Goal: Task Accomplishment & Management: Manage account settings

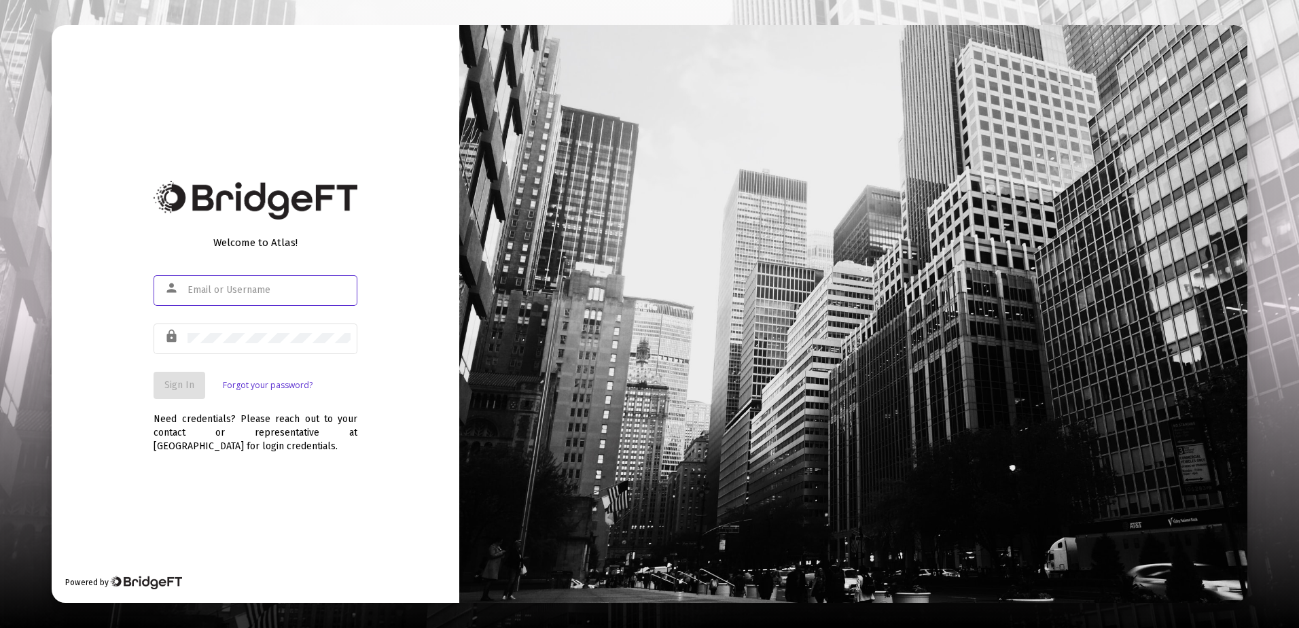
type input "[PERSON_NAME][EMAIL_ADDRESS][DOMAIN_NAME]"
click at [158, 392] on button "Sign In" at bounding box center [180, 385] width 52 height 27
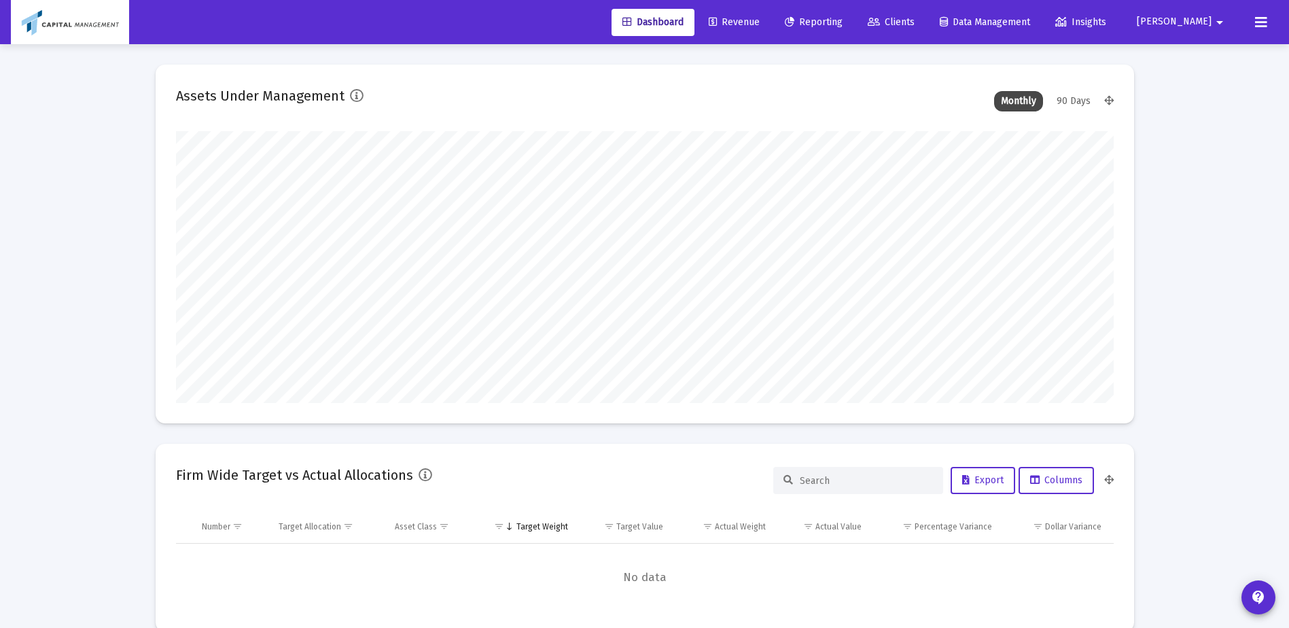
scroll to position [272, 505]
type input "[DATE]"
click at [760, 16] on span "Revenue" at bounding box center [734, 22] width 51 height 12
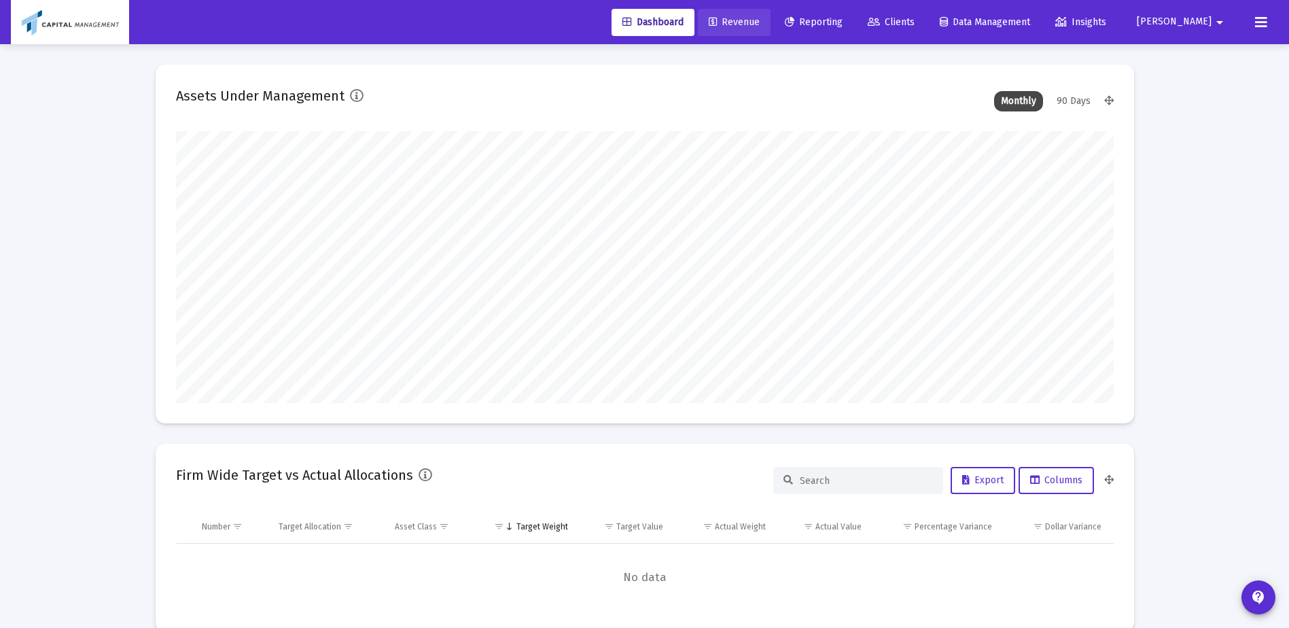
scroll to position [0, 0]
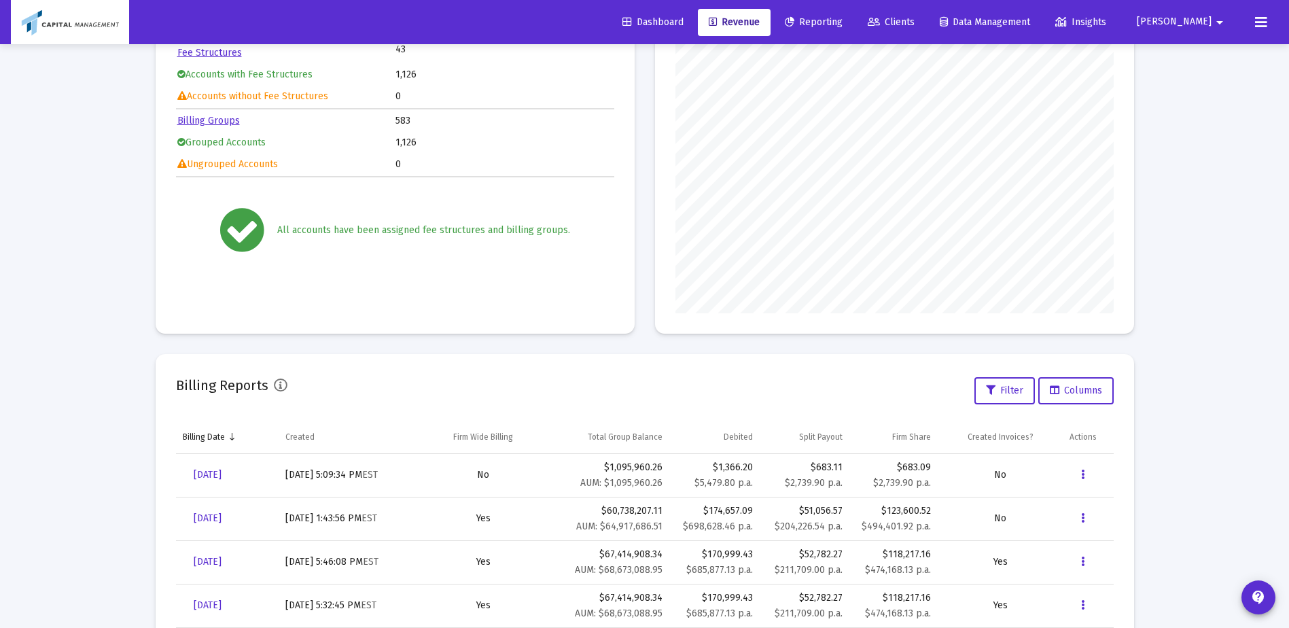
scroll to position [247, 0]
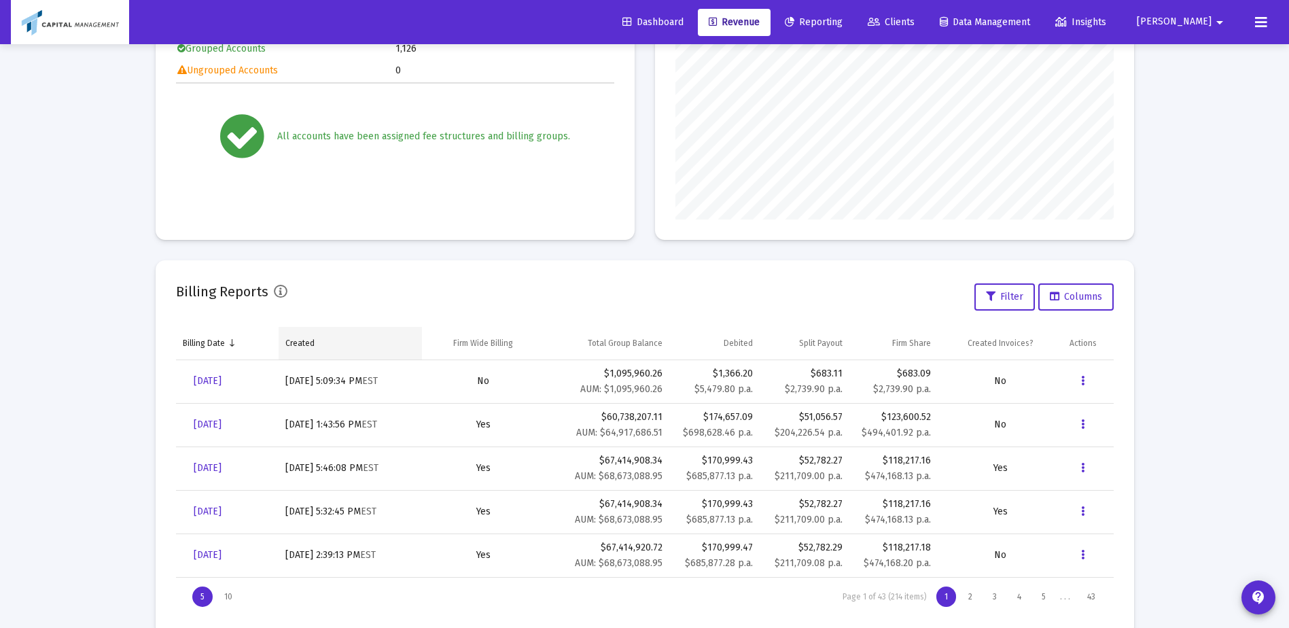
click at [303, 355] on td "Created" at bounding box center [350, 343] width 143 height 33
click at [303, 355] on td "Created" at bounding box center [352, 343] width 150 height 33
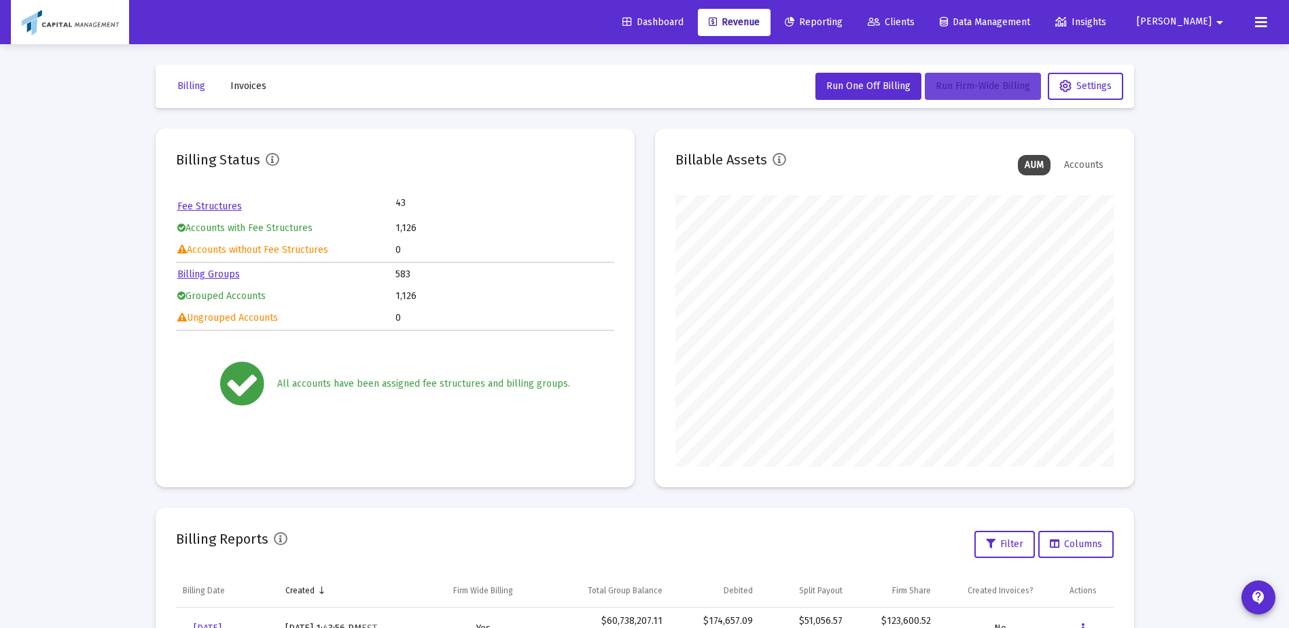
click at [976, 88] on span "Run Firm-Wide Billing" at bounding box center [983, 86] width 94 height 12
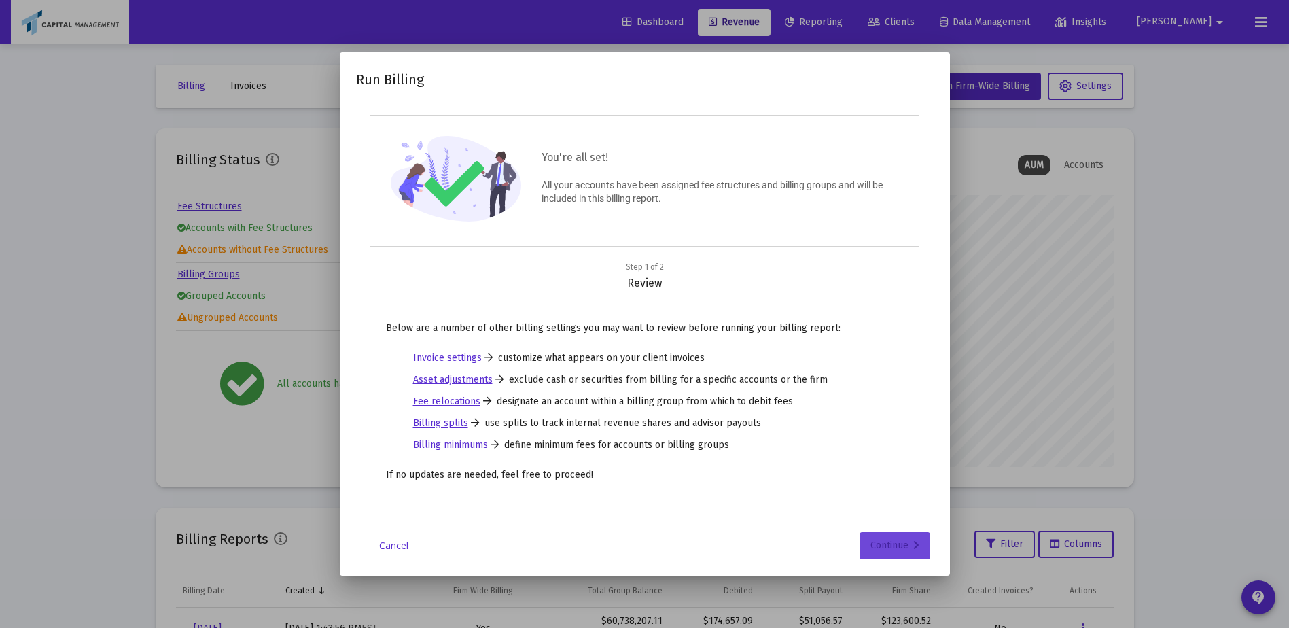
click at [870, 535] on div "Continue" at bounding box center [894, 545] width 49 height 27
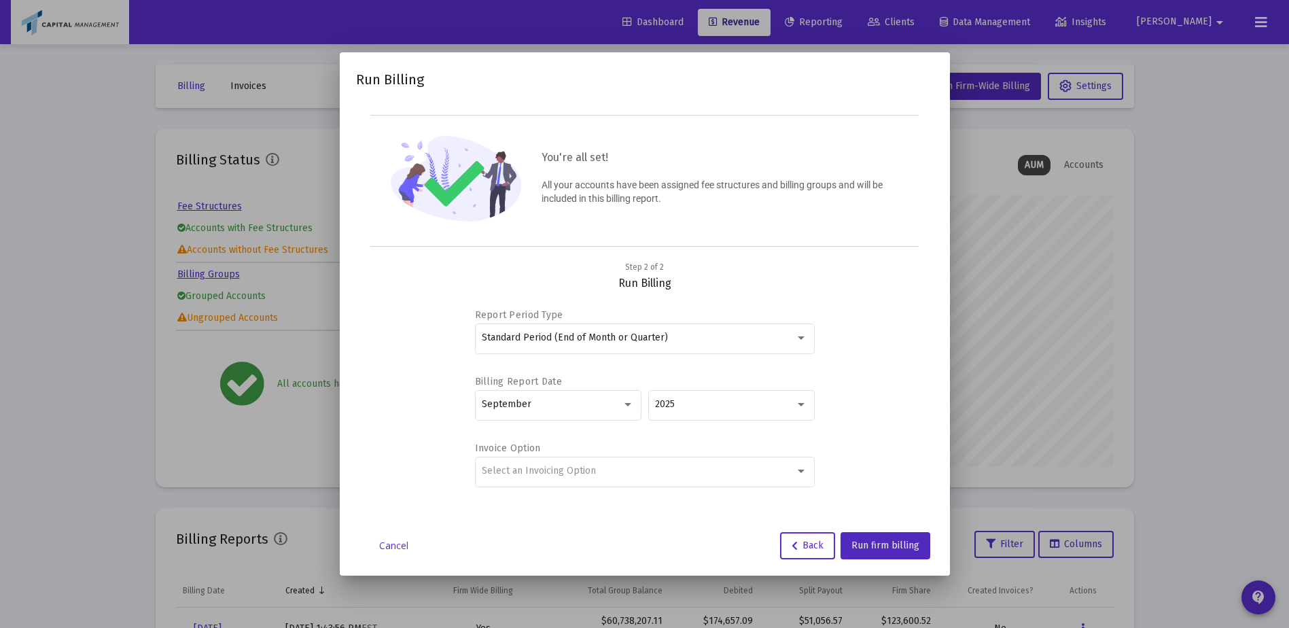
click at [869, 535] on button "Run firm billing" at bounding box center [886, 545] width 90 height 27
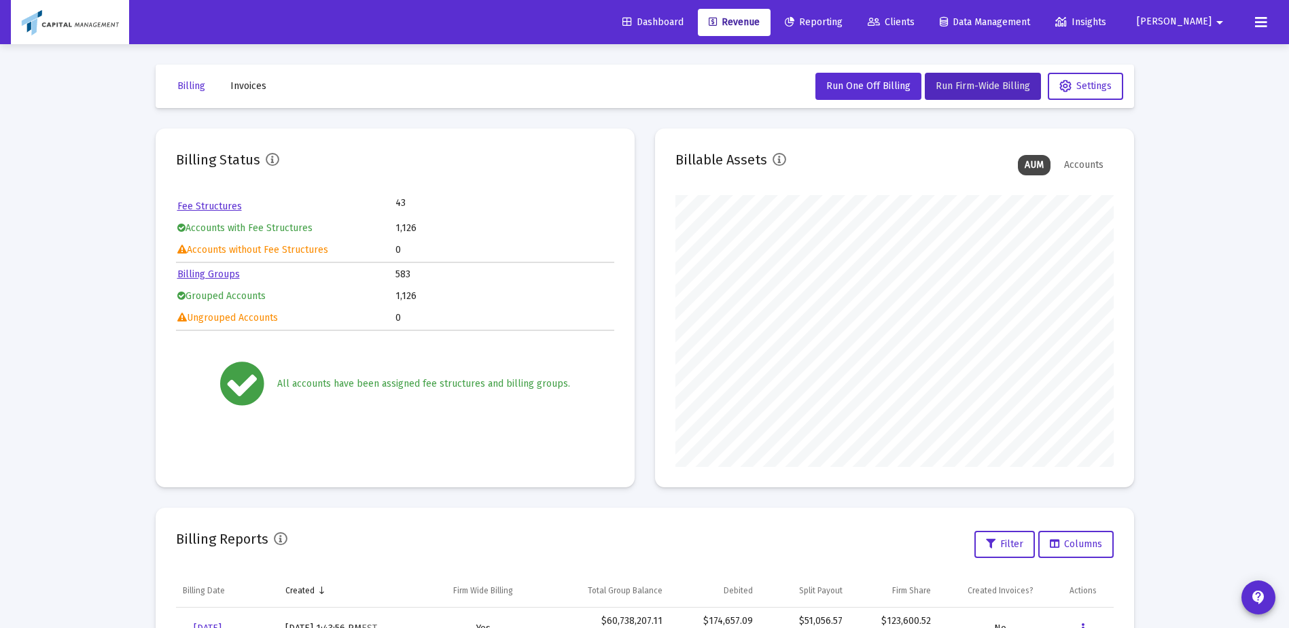
click at [1179, 62] on div "Loading... Billing Invoices Run One Off Billing Run Firm-Wide Billing Settings …" at bounding box center [644, 452] width 1289 height 904
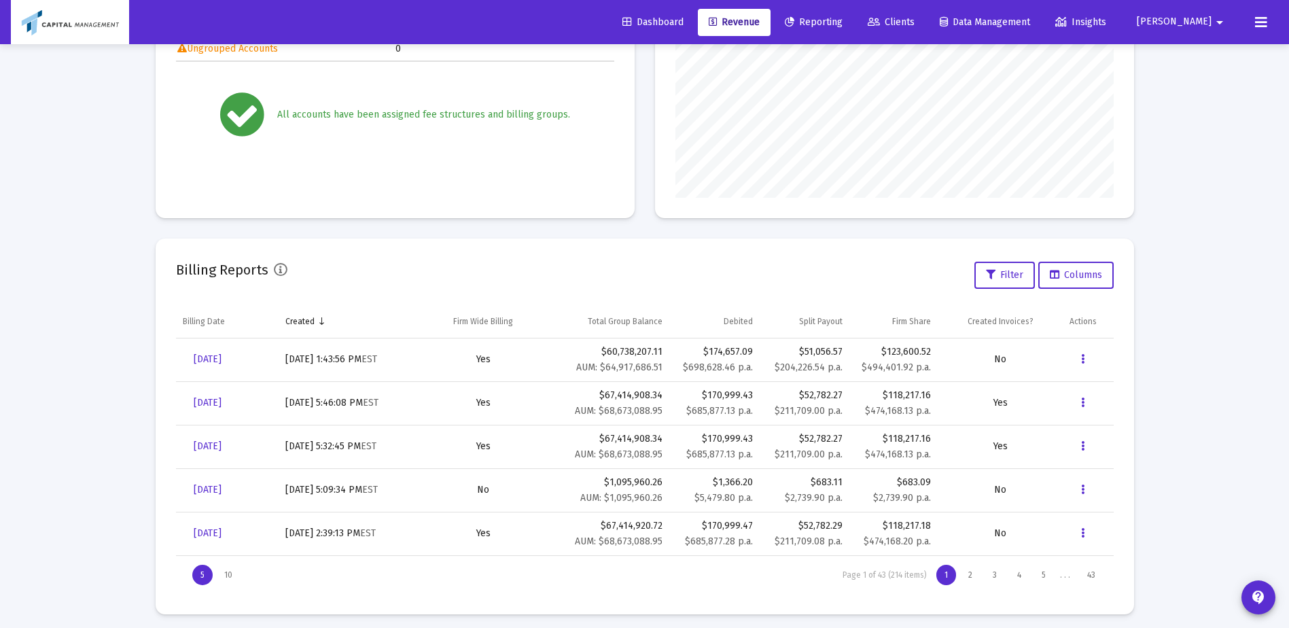
scroll to position [276, 0]
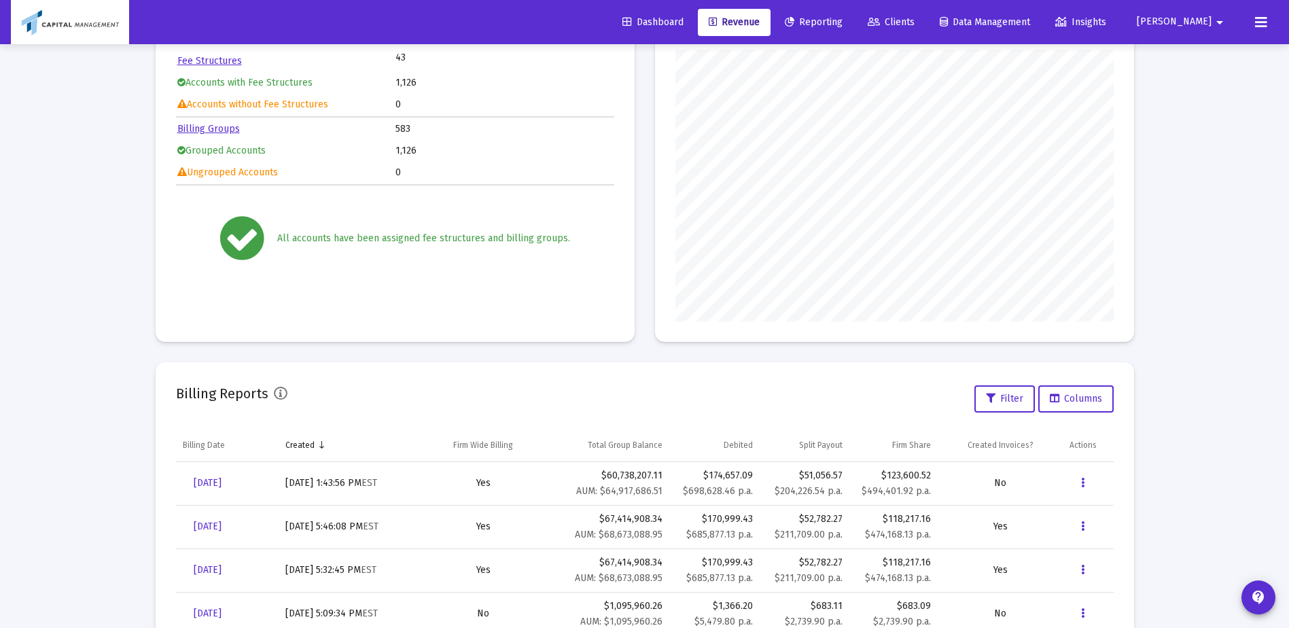
scroll to position [226, 0]
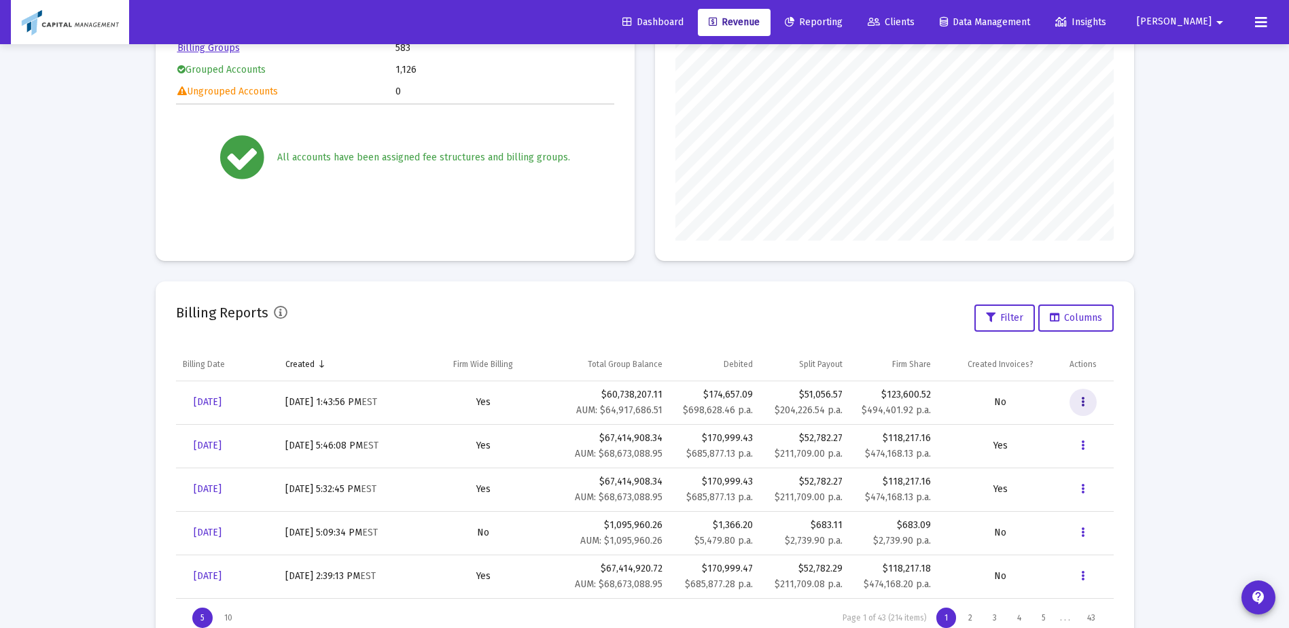
click at [1090, 395] on button "Data grid" at bounding box center [1083, 402] width 27 height 27
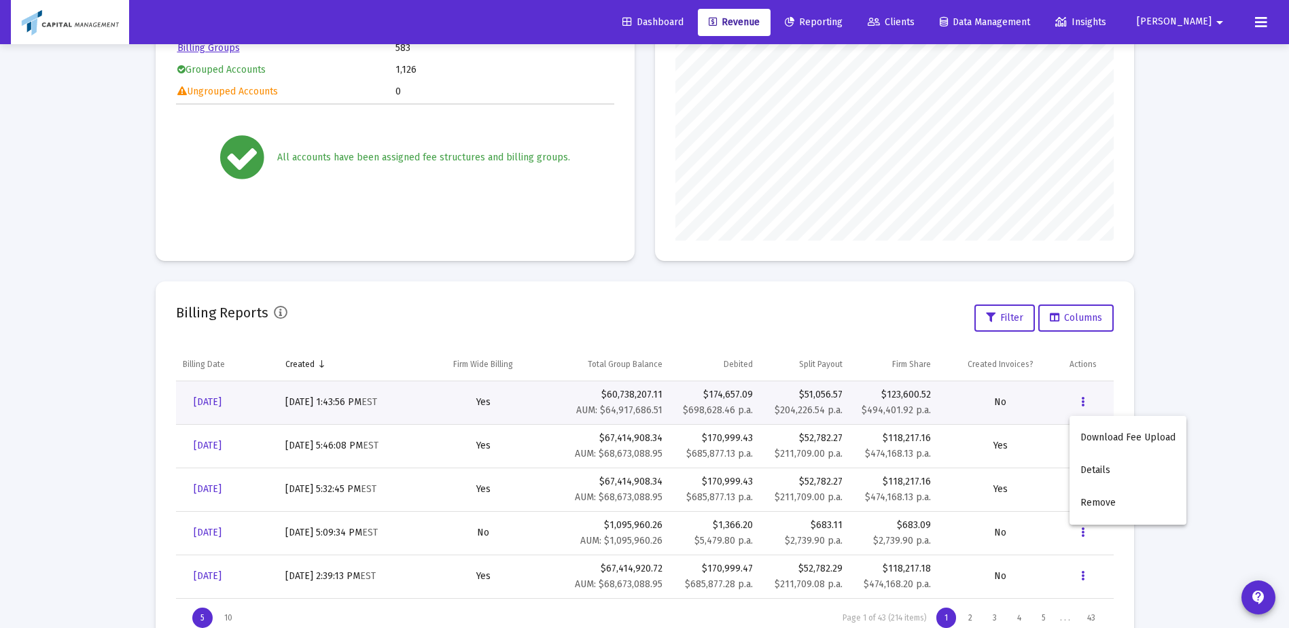
click at [222, 403] on div at bounding box center [644, 314] width 1289 height 628
click at [222, 399] on span "[DATE]" at bounding box center [208, 402] width 28 height 12
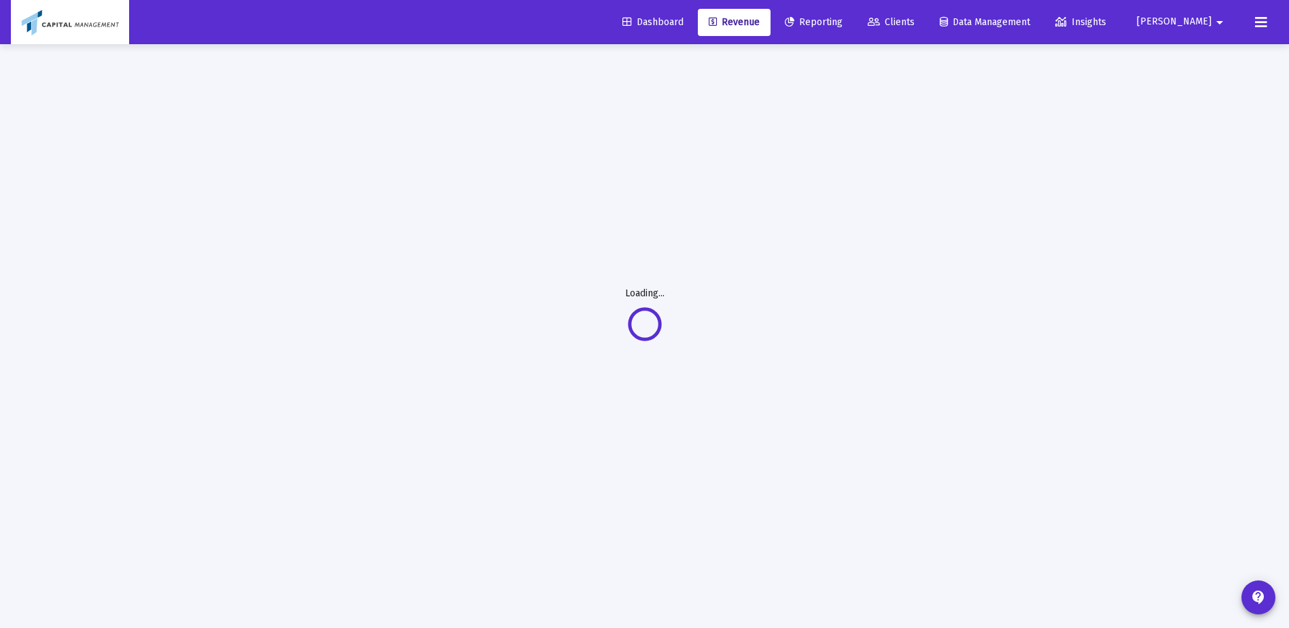
scroll to position [44, 0]
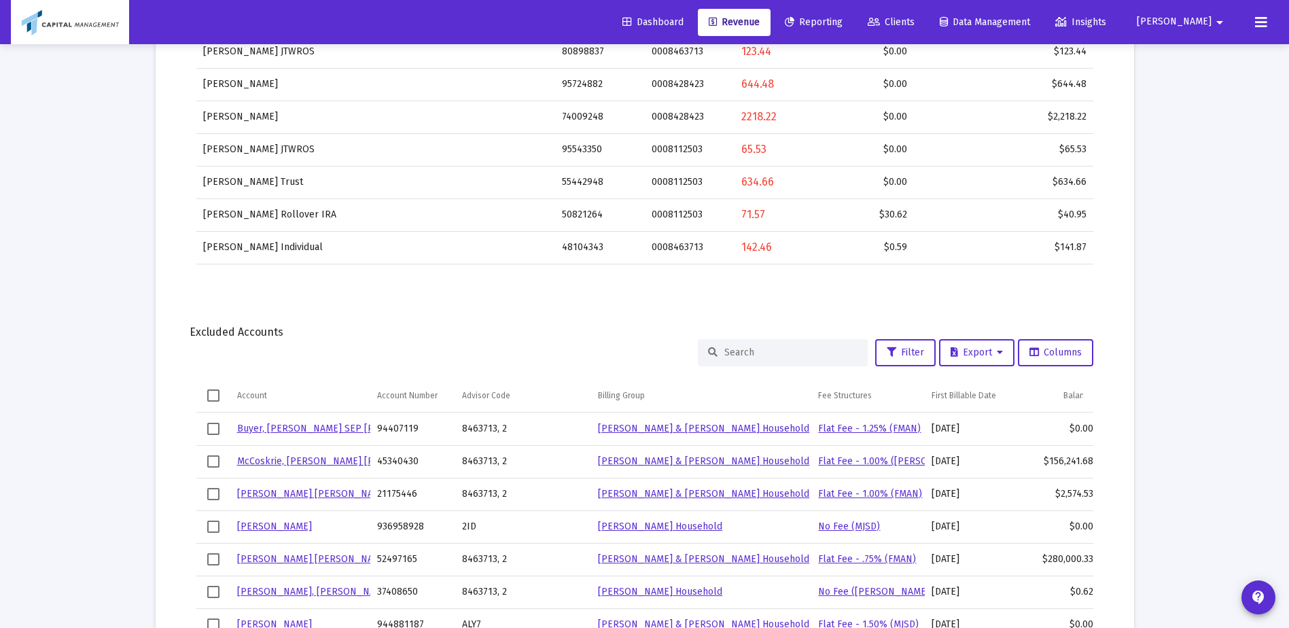
scroll to position [950, 0]
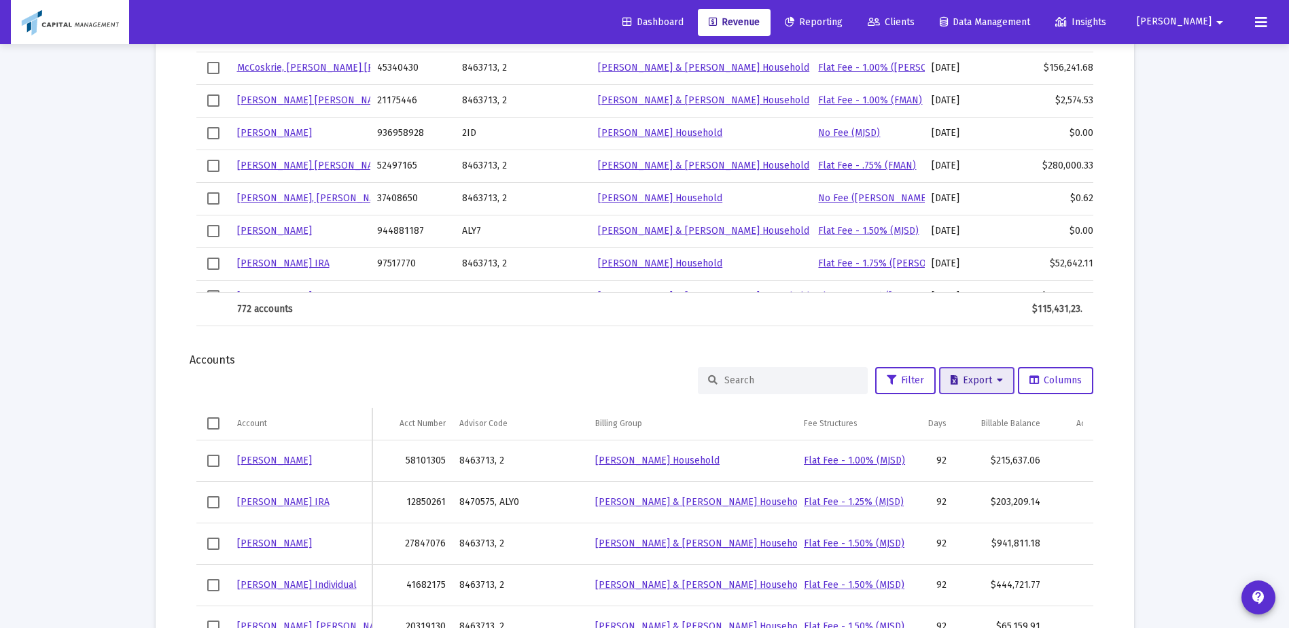
click at [966, 385] on span "Export" at bounding box center [977, 380] width 52 height 12
click at [960, 410] on button "Export All Rows" at bounding box center [980, 416] width 92 height 33
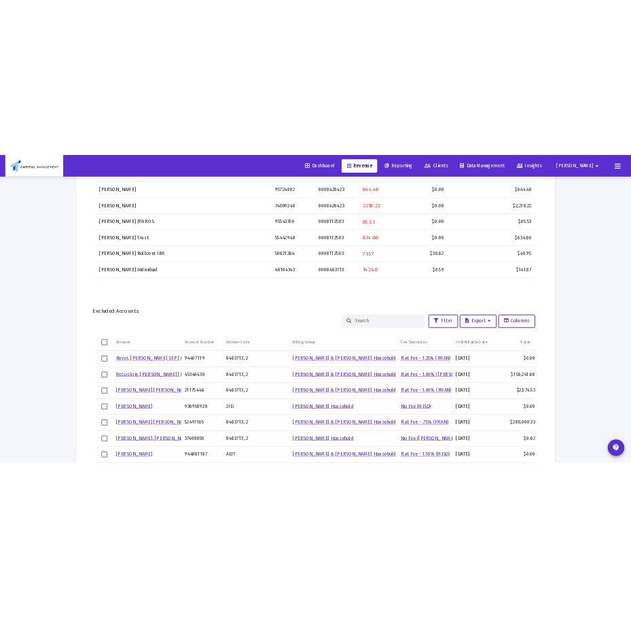
scroll to position [1331, 0]
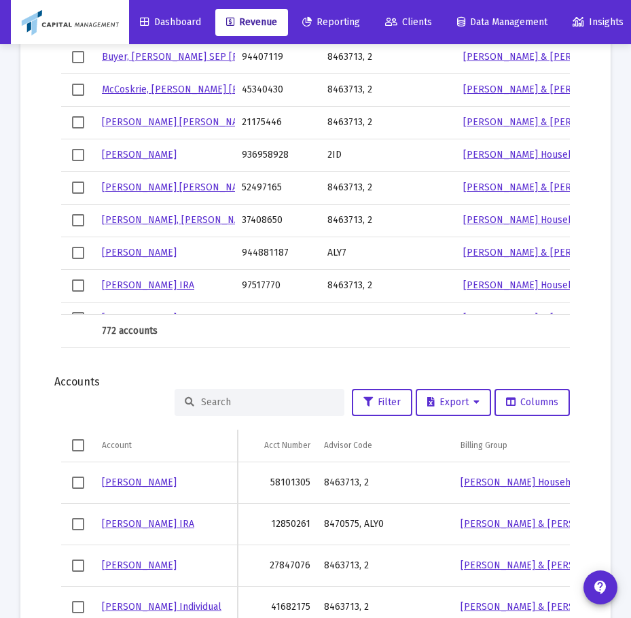
click at [230, 43] on div "Dashboard Revenue Reporting Clients Data Management Insights Peter arrow_drop_d…" at bounding box center [316, 22] width 610 height 44
click at [255, 26] on span "Revenue" at bounding box center [251, 22] width 51 height 12
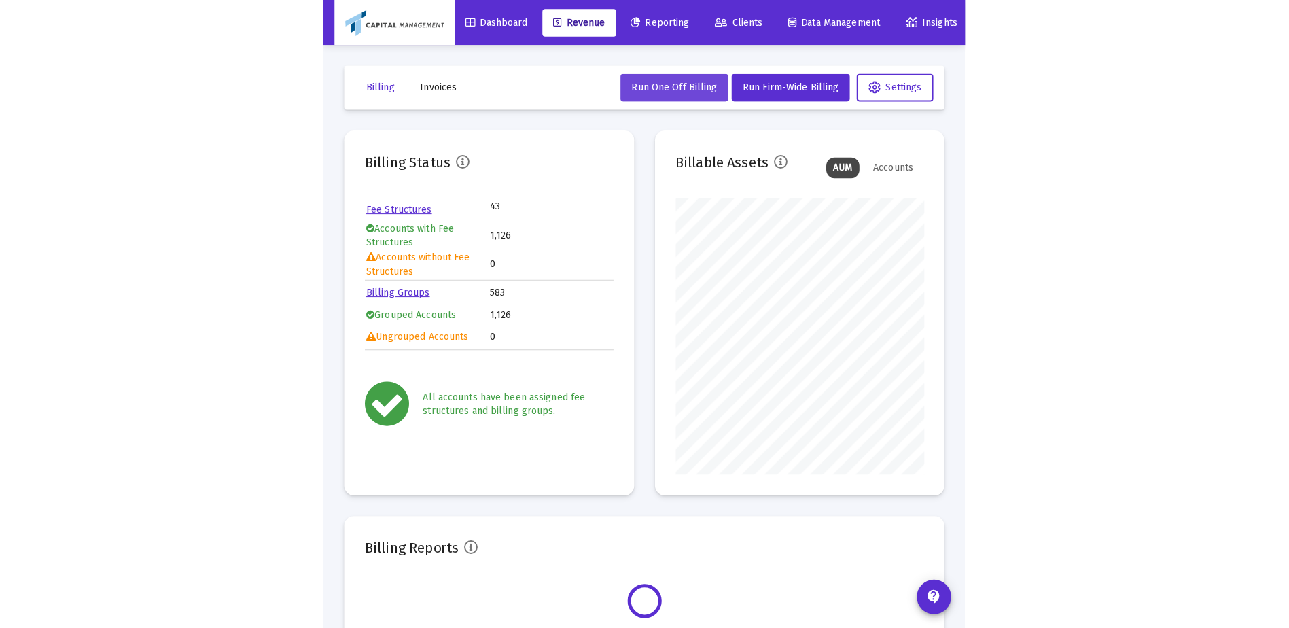
scroll to position [272, 244]
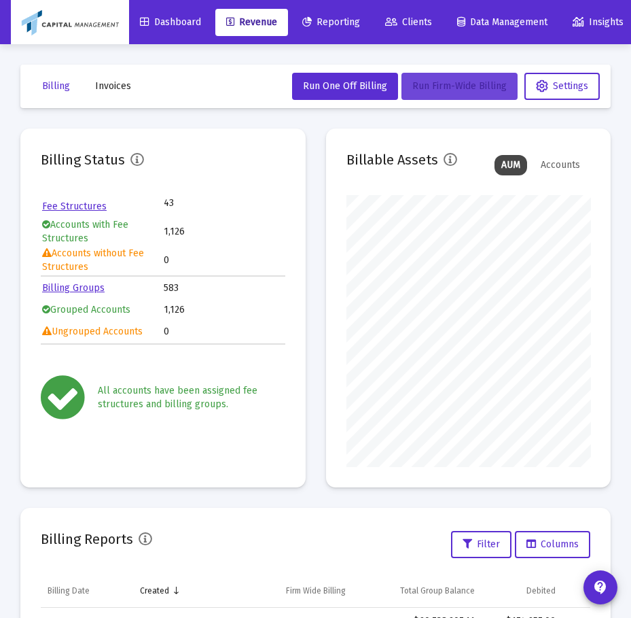
click at [434, 87] on span "Run Firm-Wide Billing" at bounding box center [459, 86] width 94 height 12
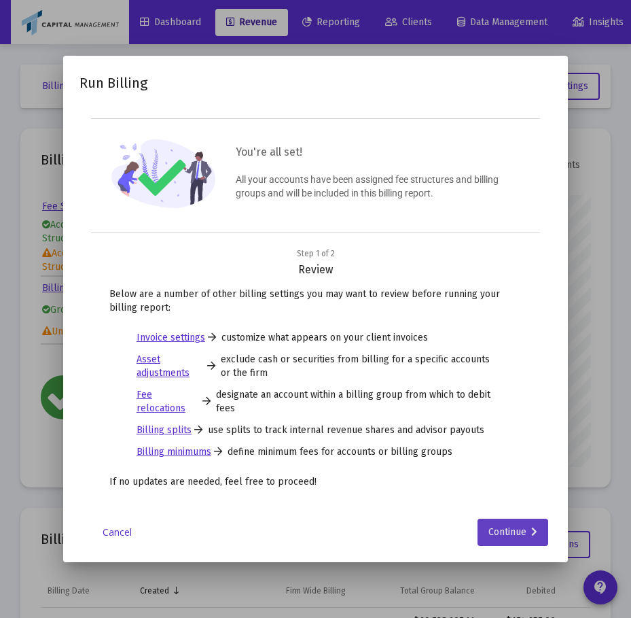
click at [538, 527] on icon at bounding box center [534, 532] width 6 height 10
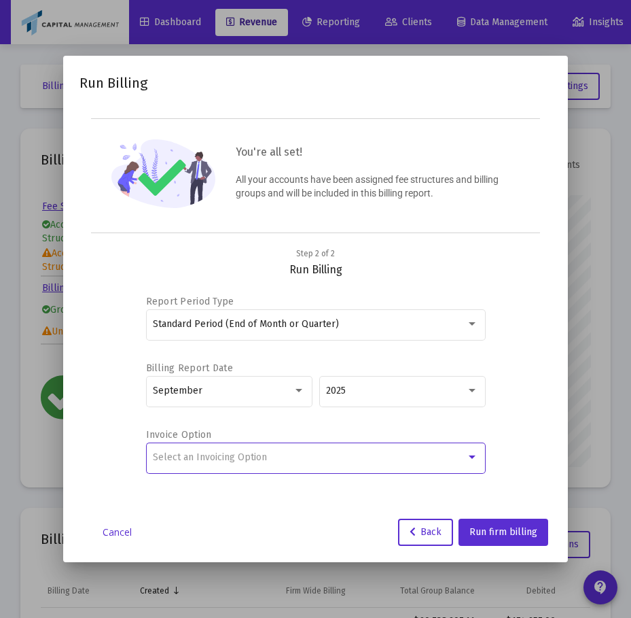
click at [244, 460] on span "Select an Invoicing Option" at bounding box center [210, 457] width 114 height 12
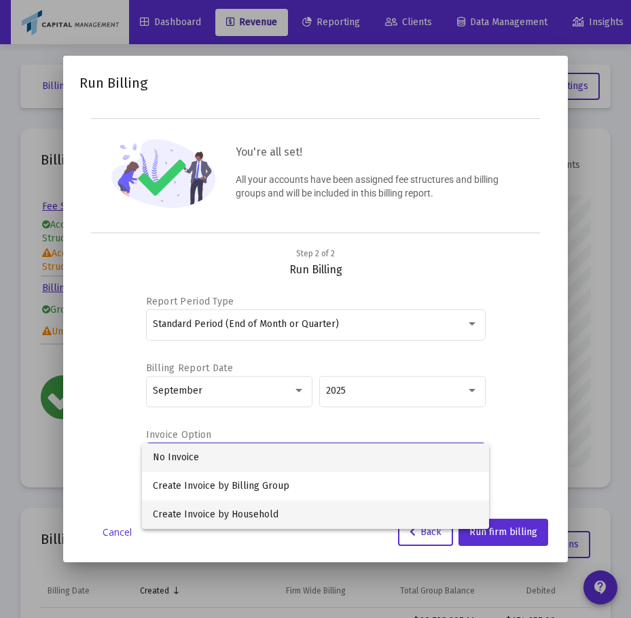
click at [242, 501] on span "Create Invoice by Household" at bounding box center [315, 514] width 325 height 29
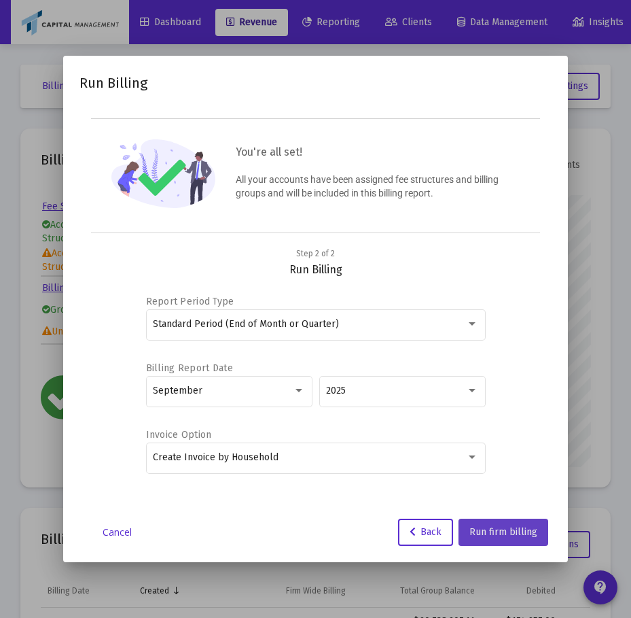
click at [538, 531] on span "Run firm billing" at bounding box center [504, 532] width 68 height 12
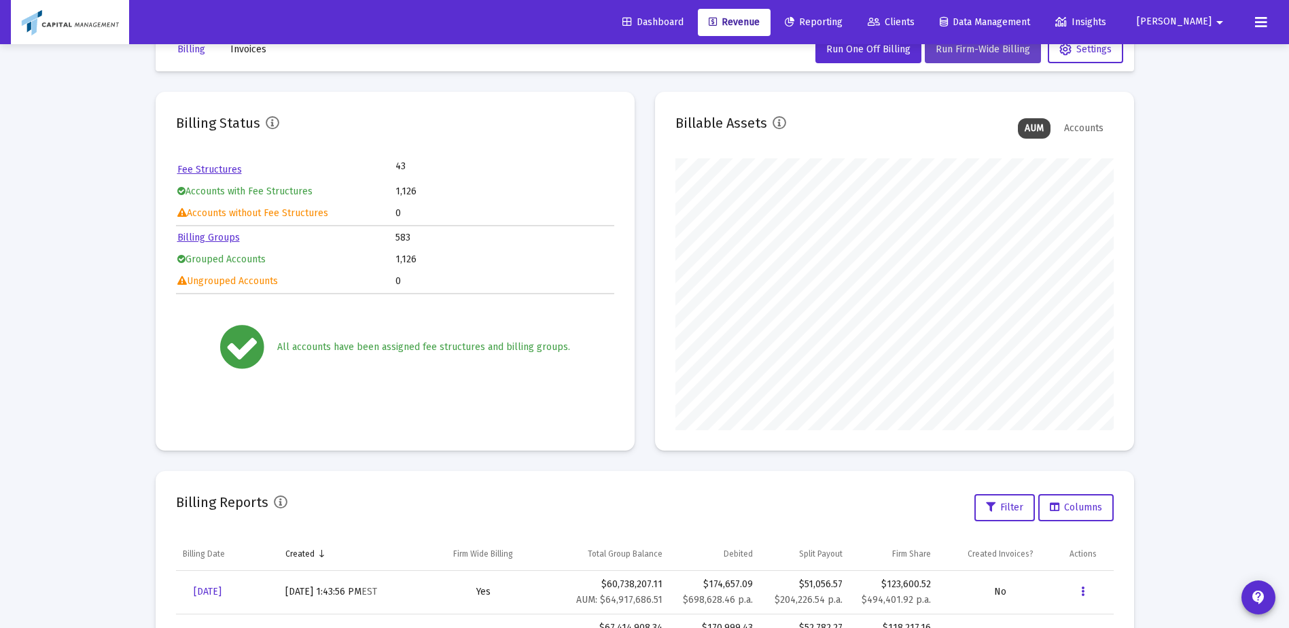
scroll to position [0, 0]
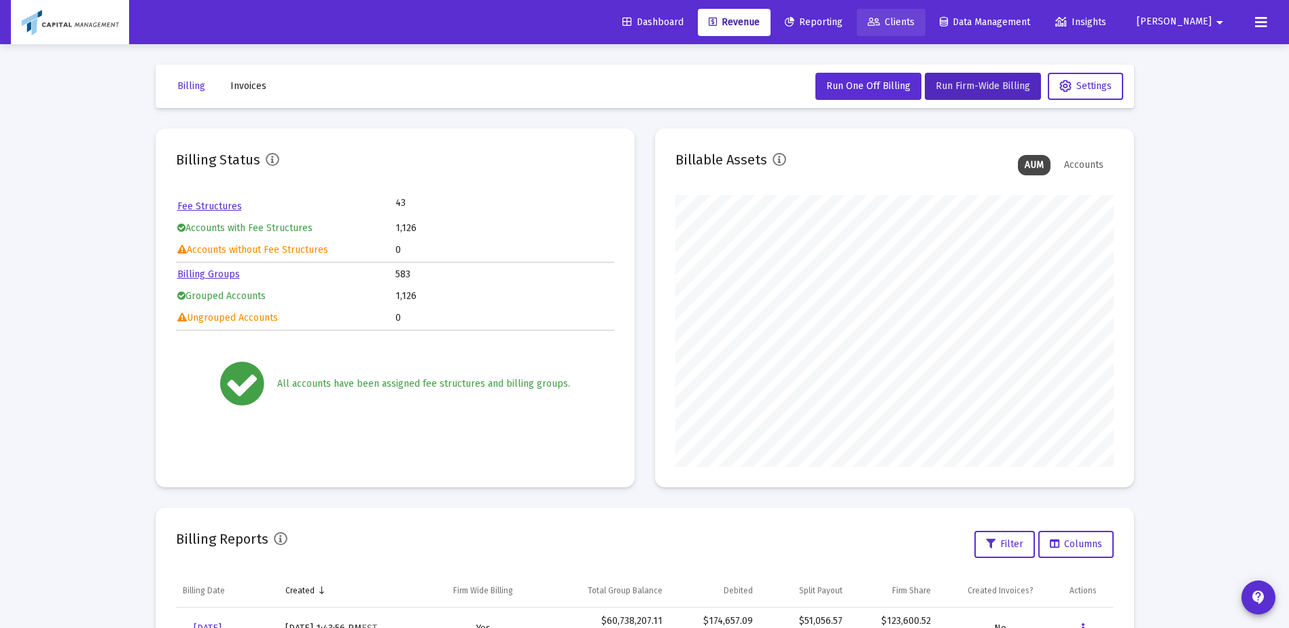
click at [915, 21] on span "Clients" at bounding box center [891, 22] width 47 height 12
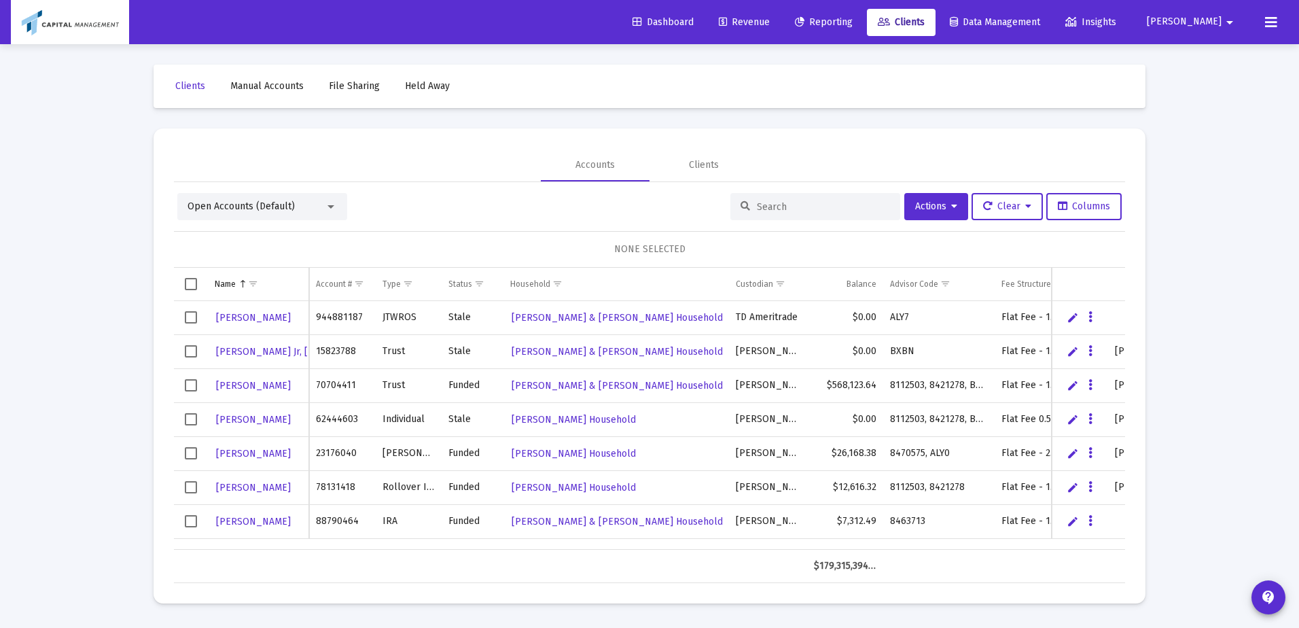
click at [768, 207] on input at bounding box center [823, 207] width 133 height 12
type input "brick"
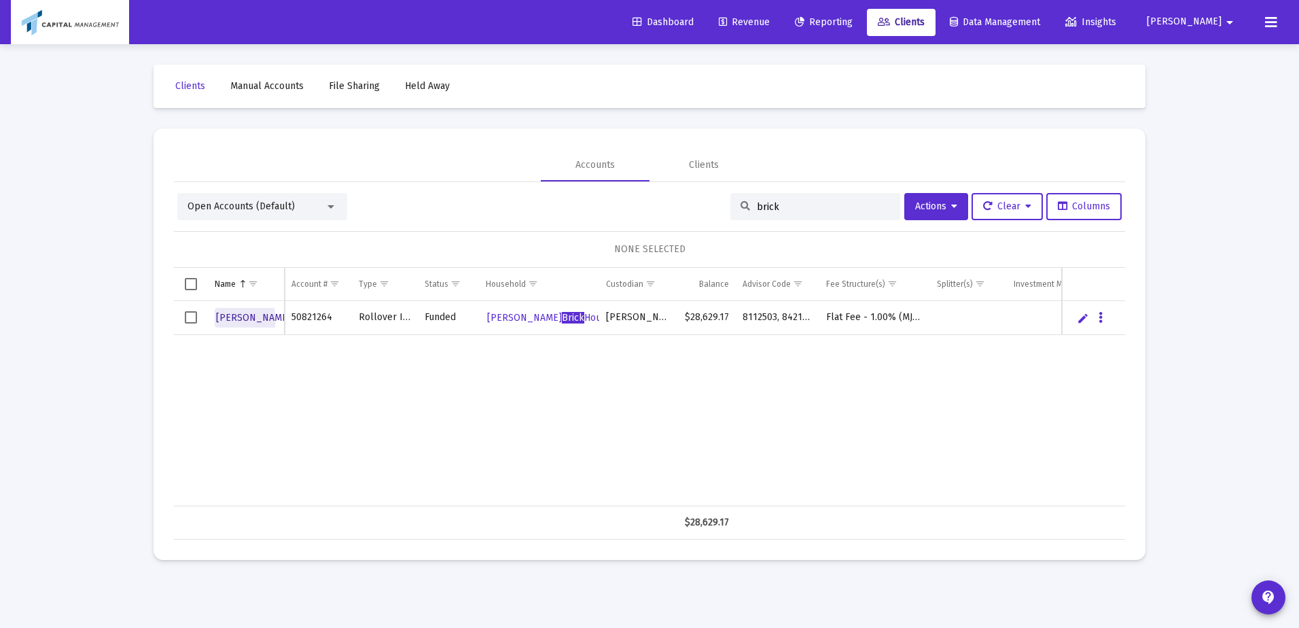
click at [234, 319] on span "RANDY BRICK" at bounding box center [267, 318] width 102 height 12
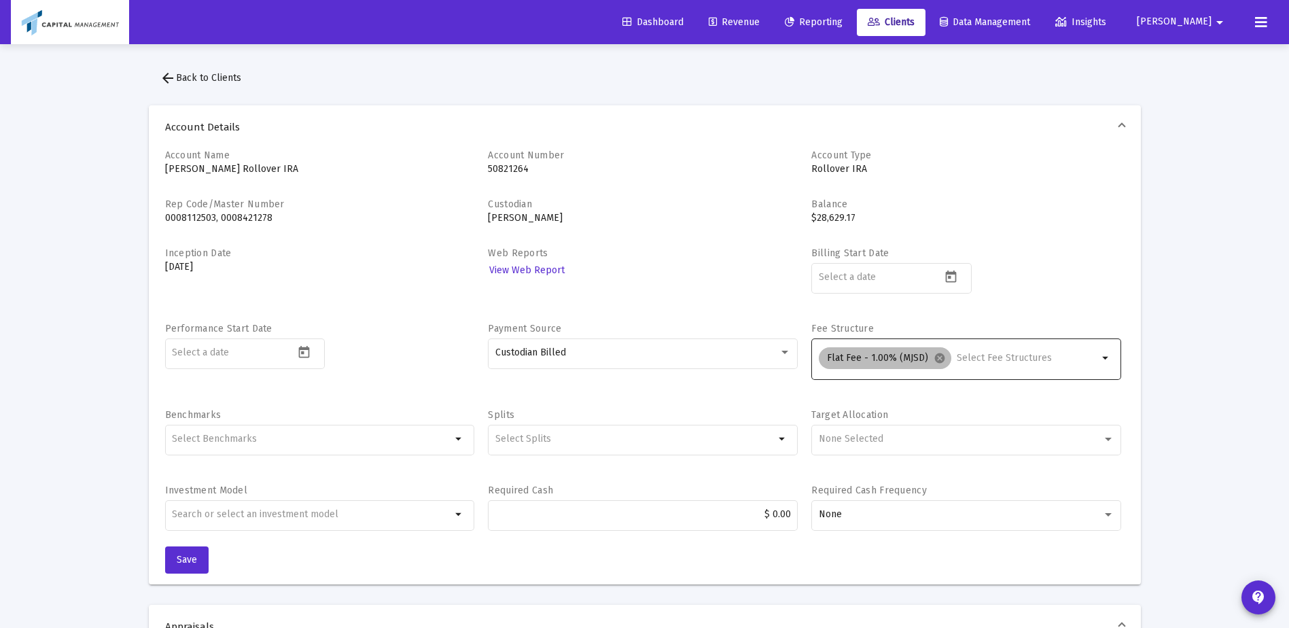
click at [935, 356] on mat-icon "cancel" at bounding box center [940, 358] width 12 height 12
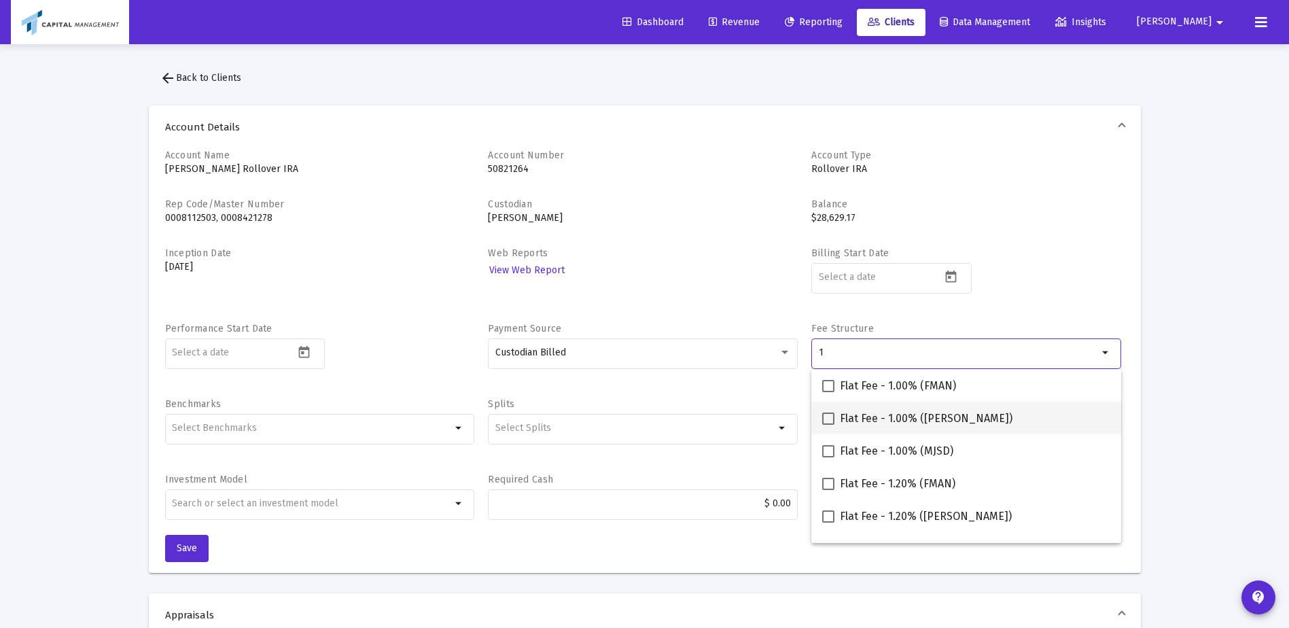
type input "1"
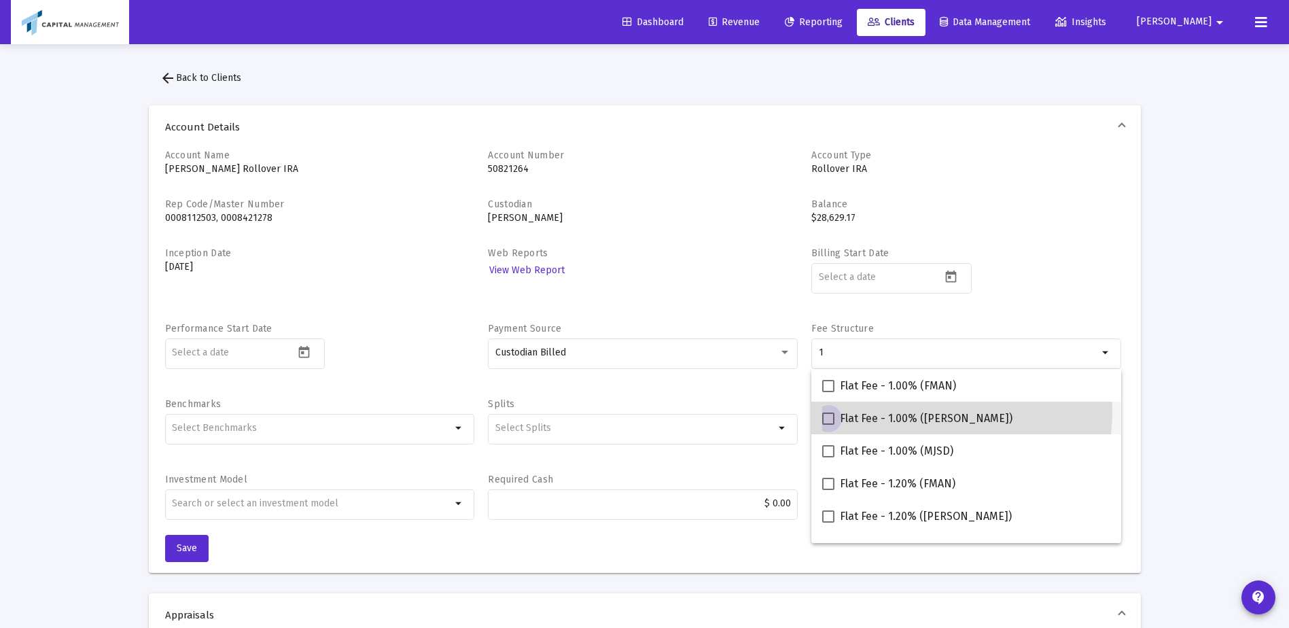
click at [880, 410] on span "Flat Fee - 1.00% (JAJO)" at bounding box center [926, 418] width 173 height 16
click at [828, 425] on input "Flat Fee - 1.00% (JAJO)" at bounding box center [828, 425] width 1 height 1
checkbox input "true"
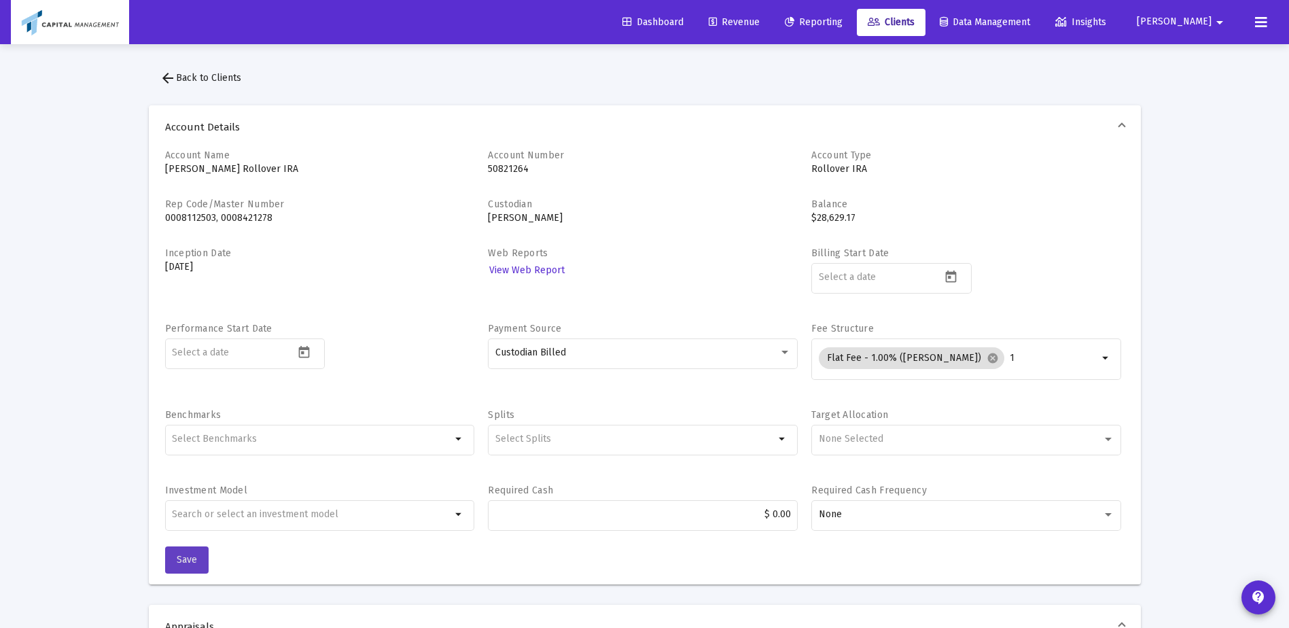
click at [183, 565] on span "Save" at bounding box center [187, 560] width 20 height 12
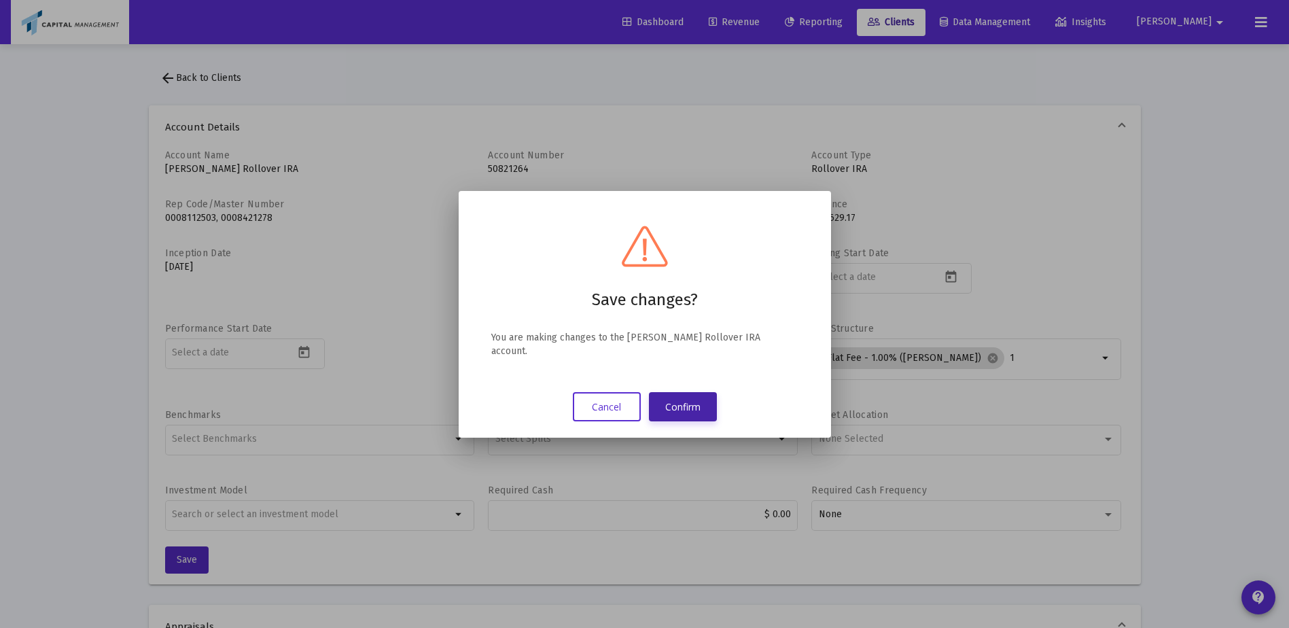
click at [707, 406] on button "Confirm" at bounding box center [683, 406] width 68 height 29
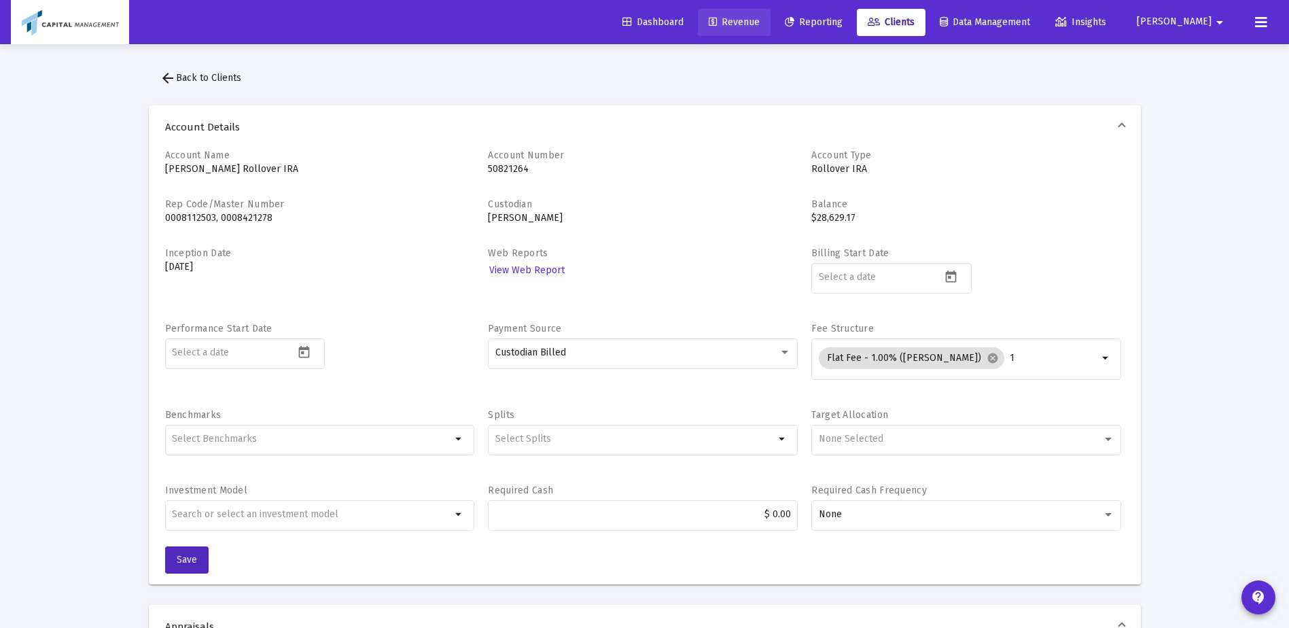
click at [771, 15] on link "Revenue" at bounding box center [734, 22] width 73 height 27
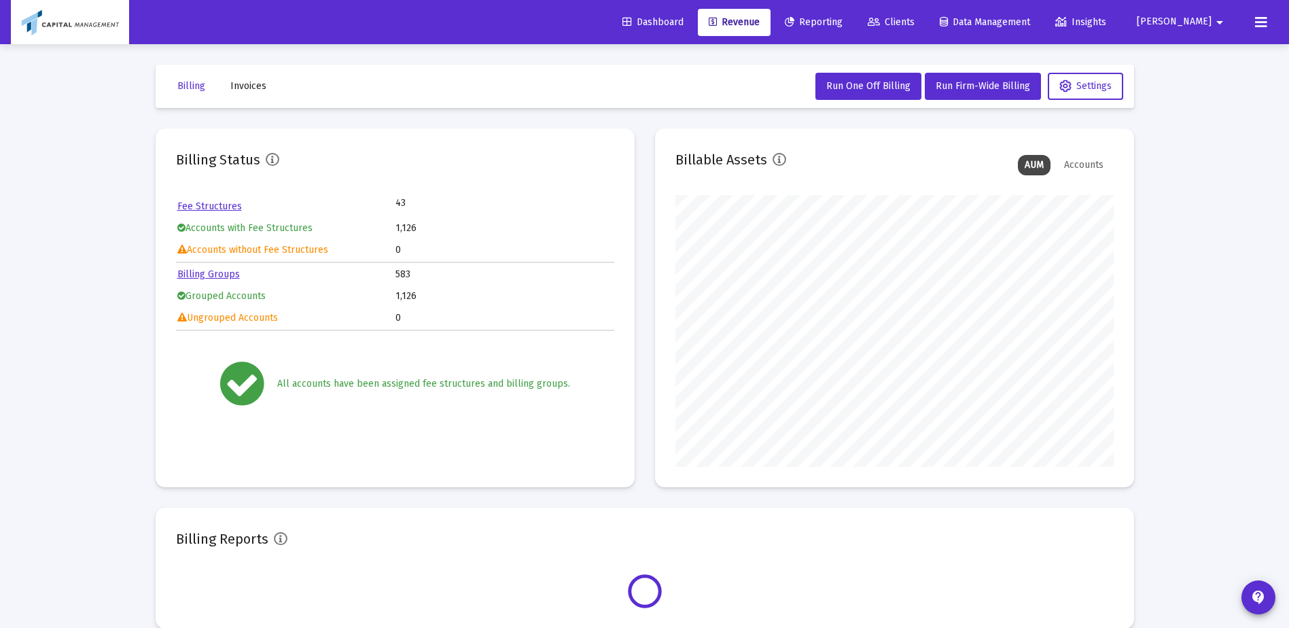
scroll to position [272, 438]
click at [970, 94] on button "Run Firm-Wide Billing" at bounding box center [983, 86] width 116 height 27
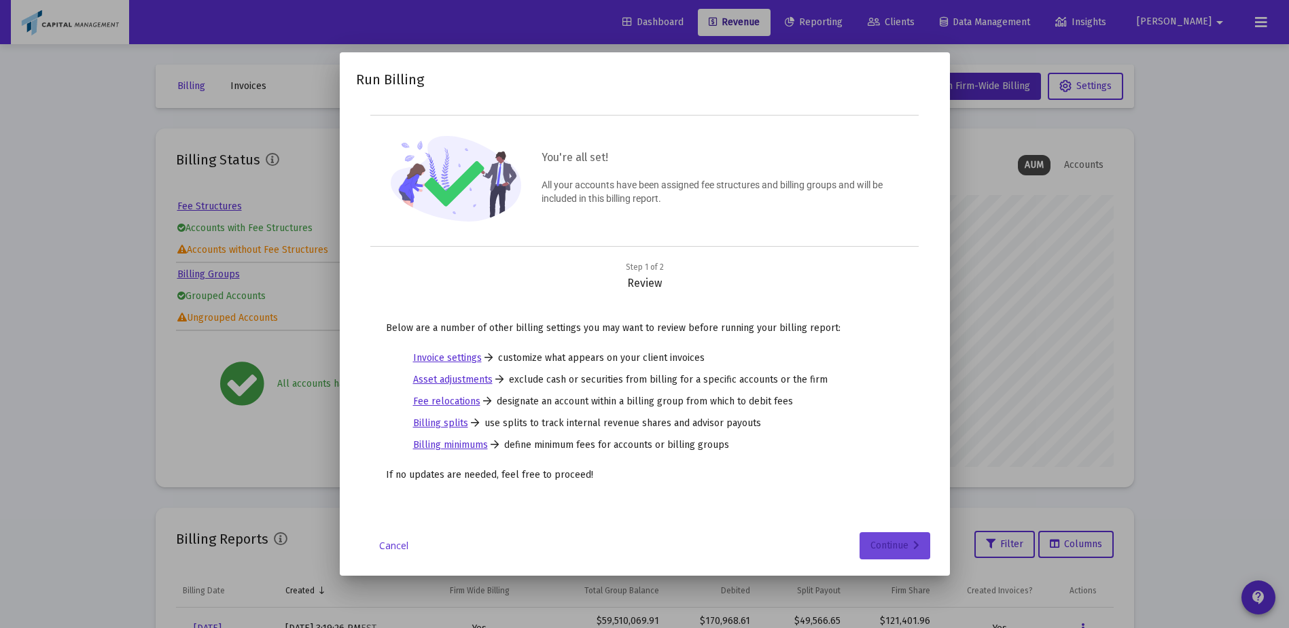
click at [877, 557] on div "Continue" at bounding box center [894, 545] width 49 height 27
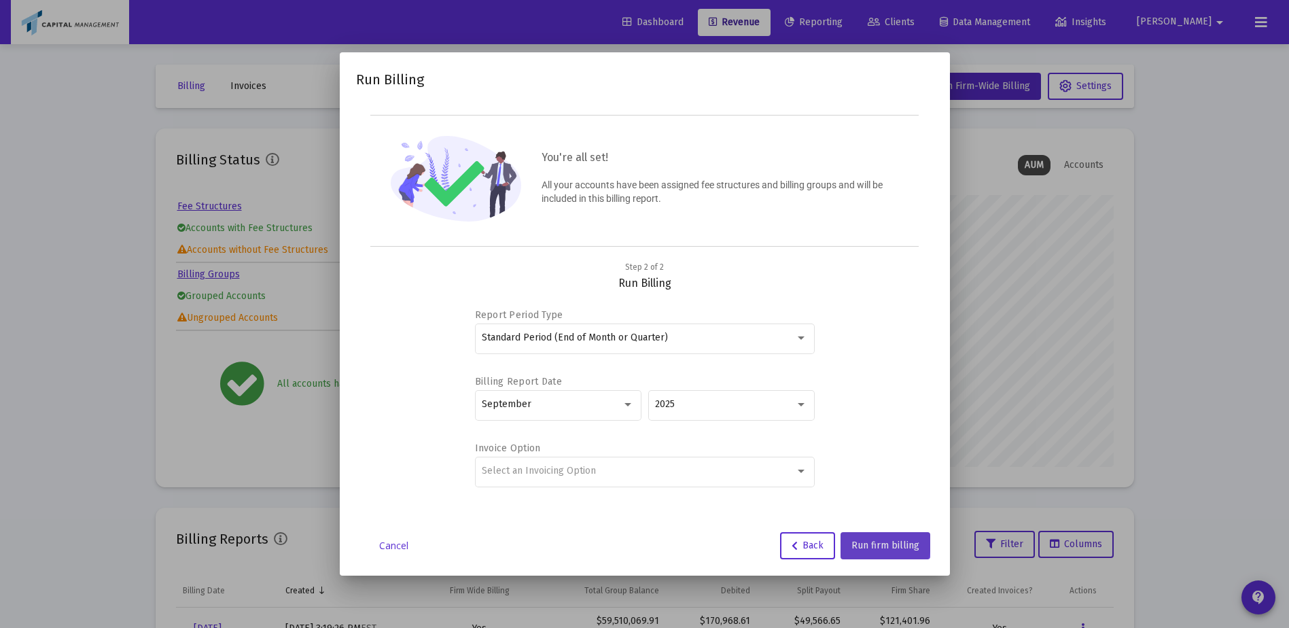
click at [880, 542] on span "Run firm billing" at bounding box center [885, 546] width 68 height 12
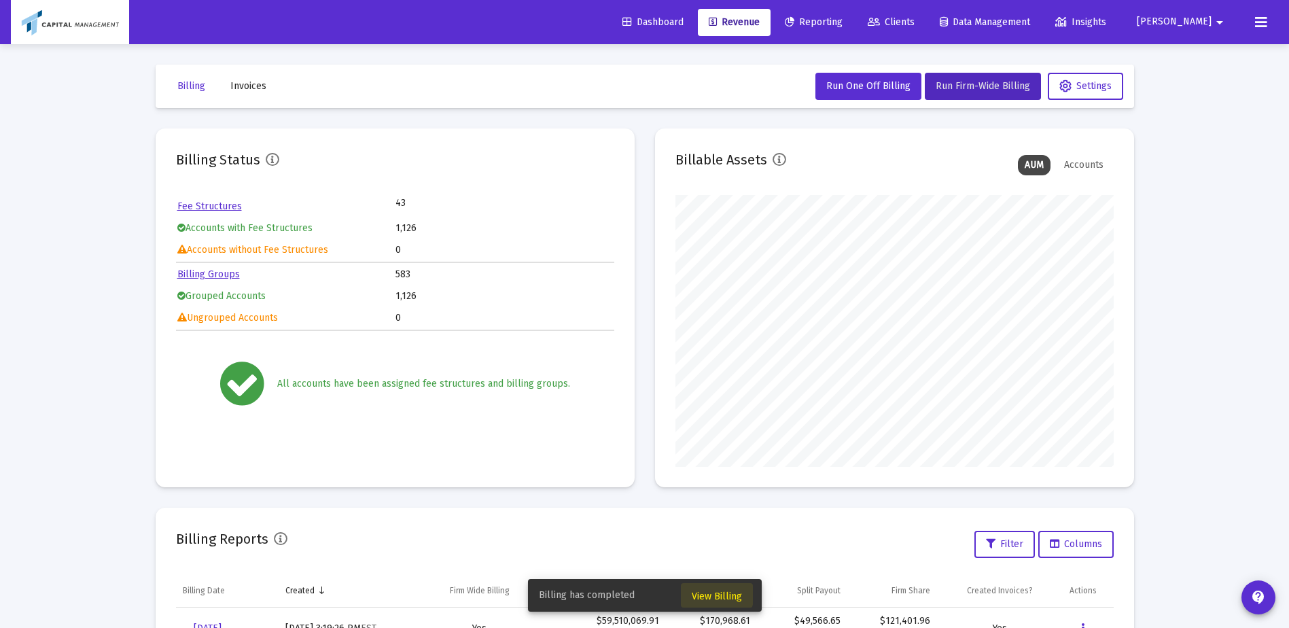
click at [707, 593] on span "View Billing" at bounding box center [717, 597] width 50 height 12
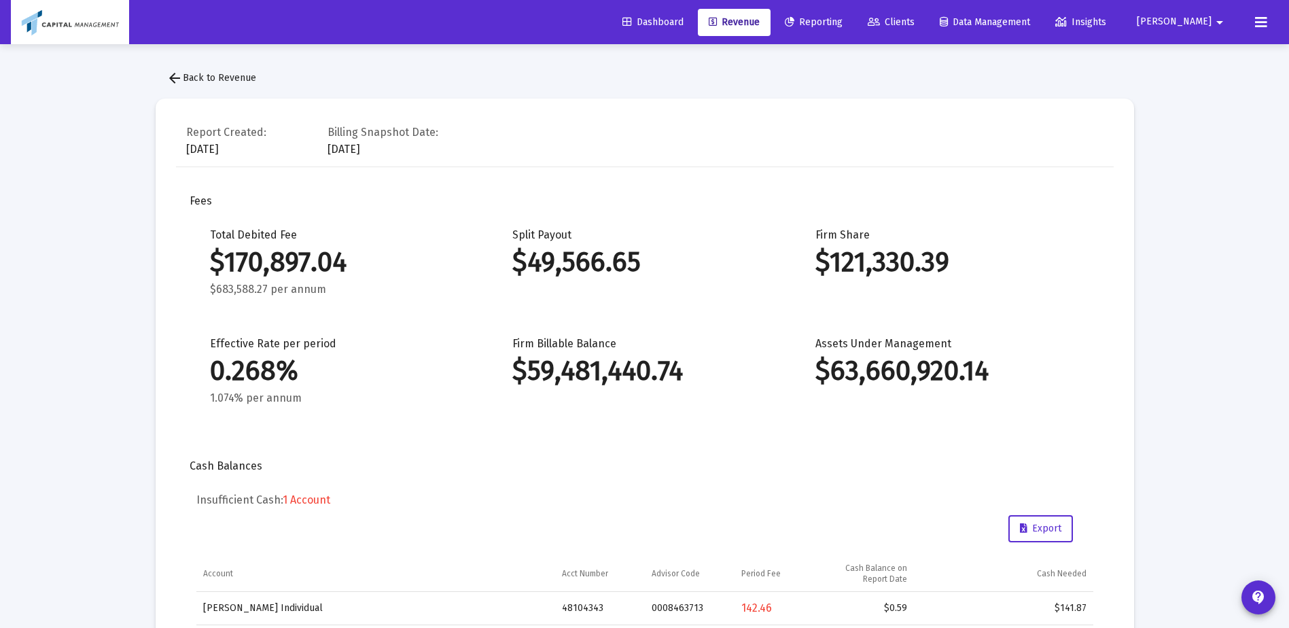
click at [193, 85] on button "arrow_back Back to Revenue" at bounding box center [211, 78] width 111 height 27
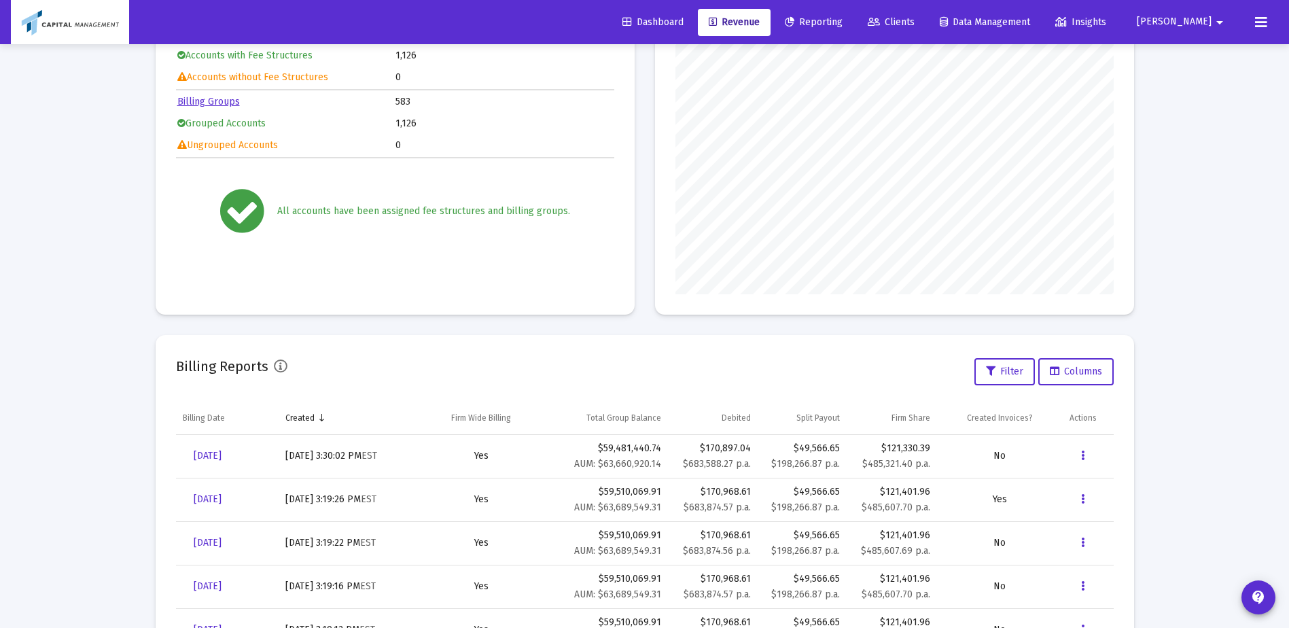
scroll to position [276, 0]
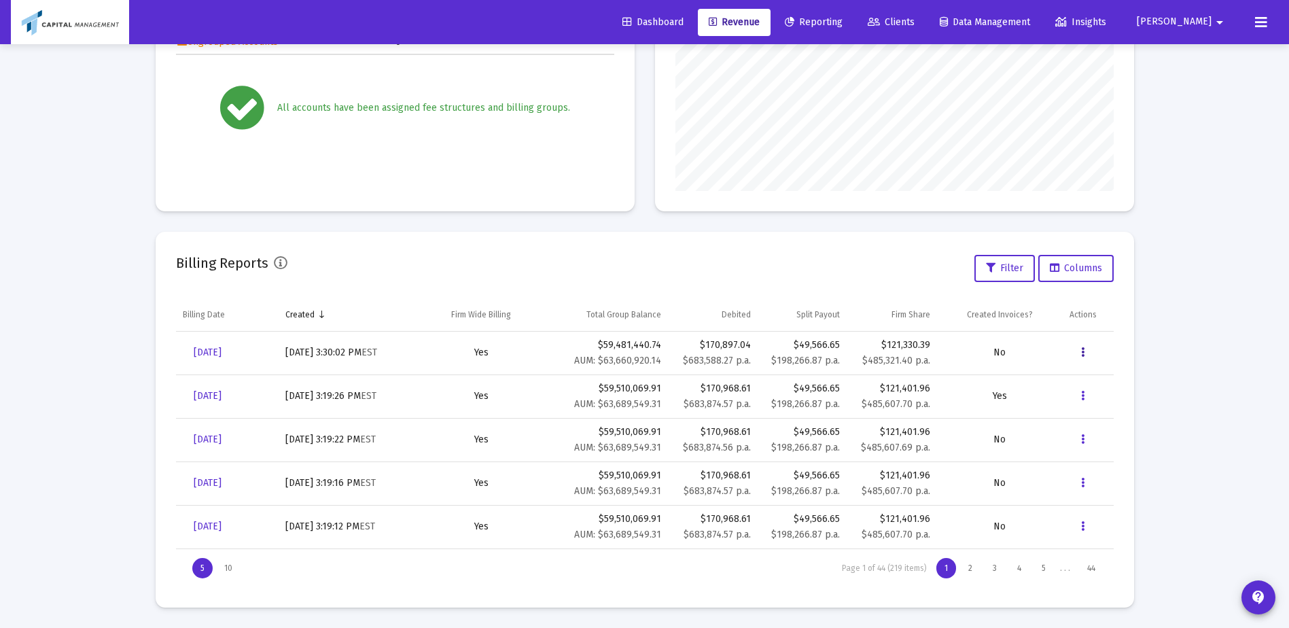
click at [1082, 358] on icon "Data grid" at bounding box center [1082, 353] width 3 height 16
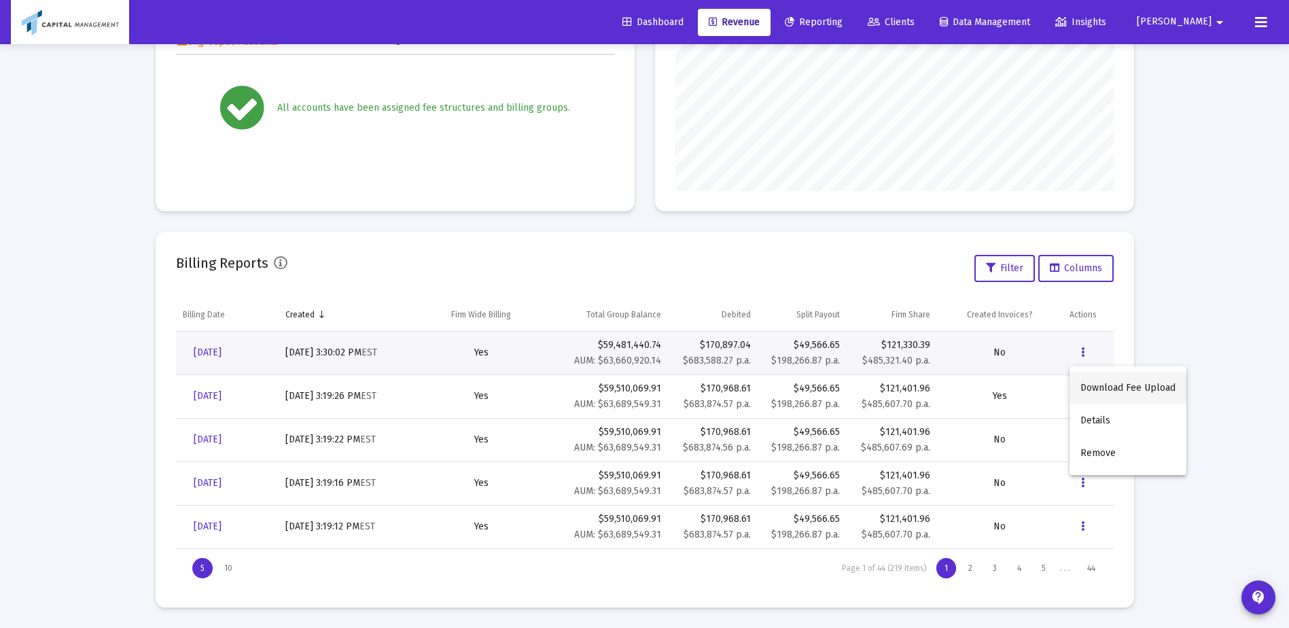
click at [1082, 379] on button "Download Fee Upload" at bounding box center [1128, 388] width 117 height 33
click at [892, 271] on div "Billing Reports Filter Columns" at bounding box center [645, 268] width 938 height 33
